Goal: Task Accomplishment & Management: Use online tool/utility

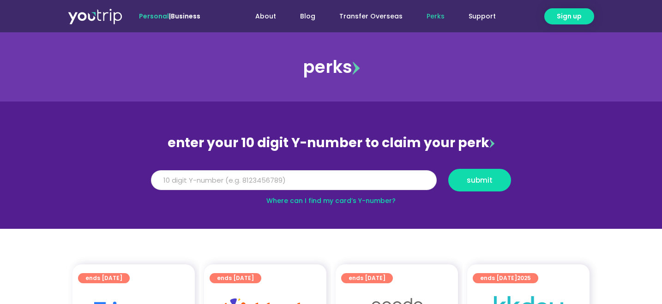
click at [273, 183] on input "Y Number" at bounding box center [294, 180] width 286 height 20
click at [285, 181] on input "Y Number" at bounding box center [294, 180] width 286 height 20
type input "8182594766"
click at [479, 177] on span "submit" at bounding box center [480, 180] width 26 height 7
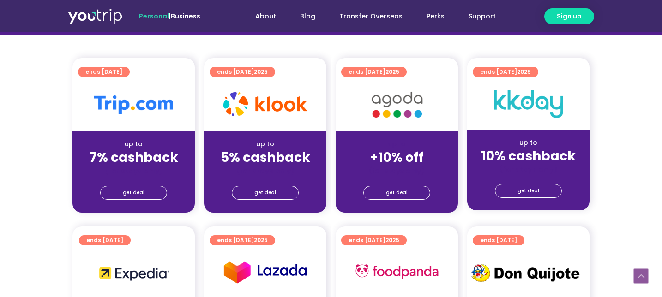
scroll to position [213, 0]
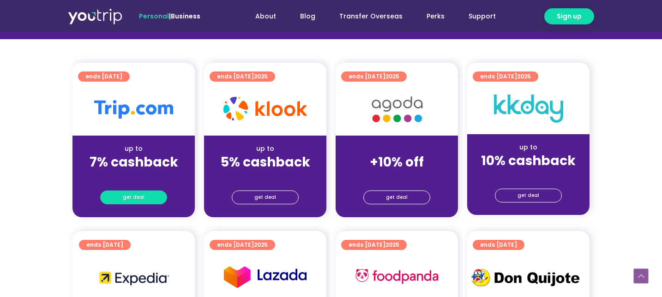
click at [133, 196] on span "get deal" at bounding box center [134, 197] width 22 height 13
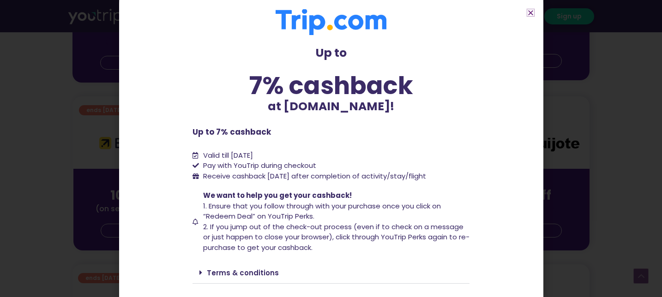
scroll to position [0, 0]
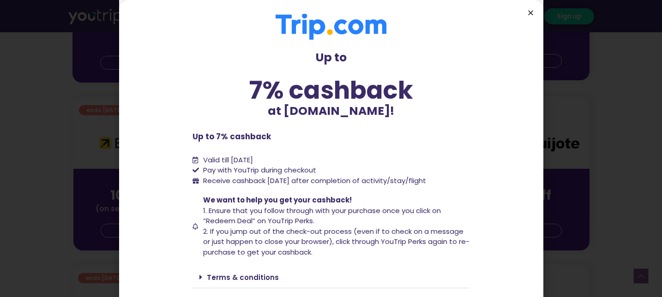
click at [529, 12] on icon "Close" at bounding box center [530, 12] width 7 height 7
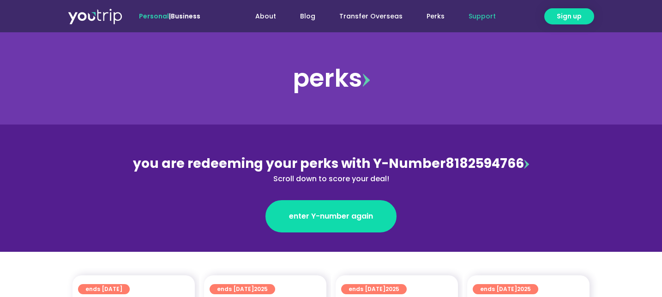
click at [485, 17] on link "Support" at bounding box center [482, 16] width 51 height 17
